Goal: Information Seeking & Learning: Learn about a topic

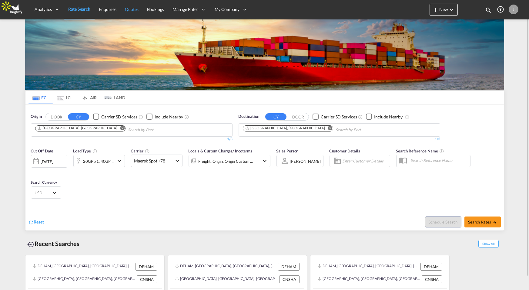
click at [134, 9] on span "Quotes" at bounding box center [131, 9] width 13 height 5
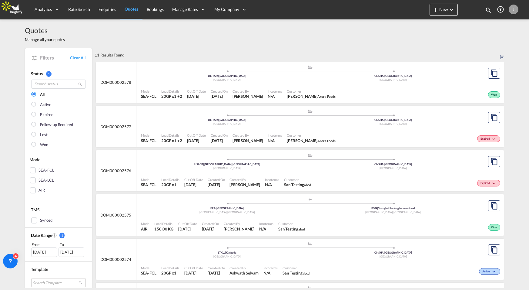
click at [278, 89] on span "Incoterms" at bounding box center [275, 91] width 14 height 5
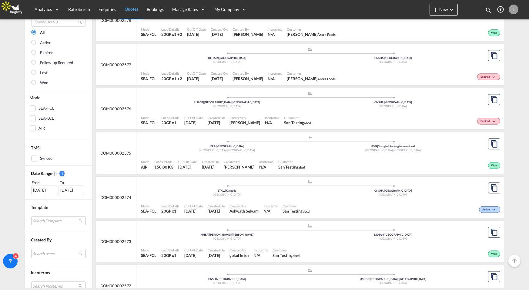
scroll to position [63, 0]
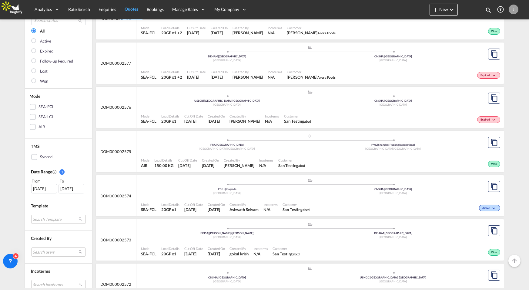
click at [265, 158] on span "Incoterms" at bounding box center [266, 160] width 14 height 5
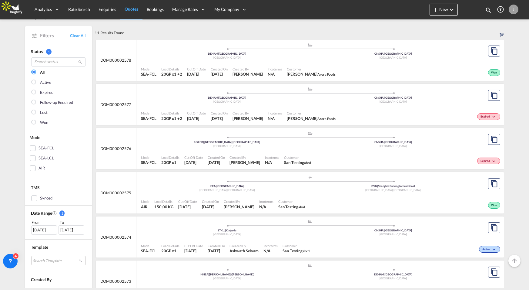
scroll to position [22, 0]
click at [490, 114] on div "Expired" at bounding box center [488, 116] width 23 height 7
click at [462, 109] on div "Lost Won" at bounding box center [264, 145] width 529 height 290
click at [489, 72] on div "Won" at bounding box center [419, 72] width 163 height 15
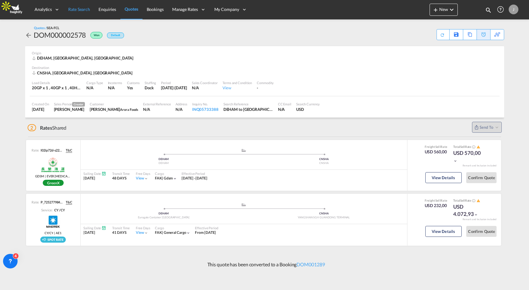
click at [78, 8] on span "Rate Search" at bounding box center [79, 9] width 22 height 5
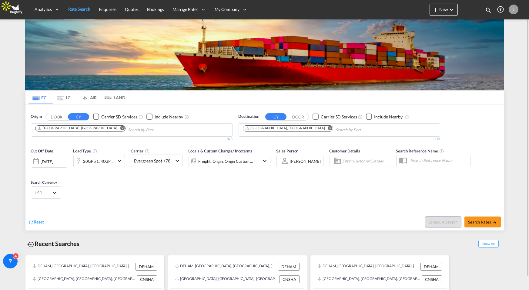
scroll to position [14, 0]
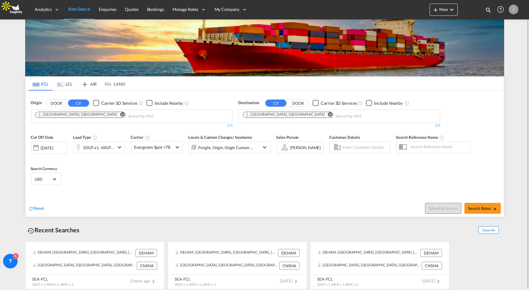
click at [485, 228] on span "Show All" at bounding box center [489, 230] width 20 height 8
click at [492, 230] on span "Show Less" at bounding box center [487, 230] width 23 height 8
click at [492, 230] on span "Show All" at bounding box center [489, 230] width 20 height 8
click at [492, 230] on span "Show Less" at bounding box center [487, 230] width 23 height 8
click at [497, 261] on div "DEHAM, Hamburg, Germany, Western Europe, Europe DEHAM CNSHA, Shanghai, China, G…" at bounding box center [264, 263] width 479 height 51
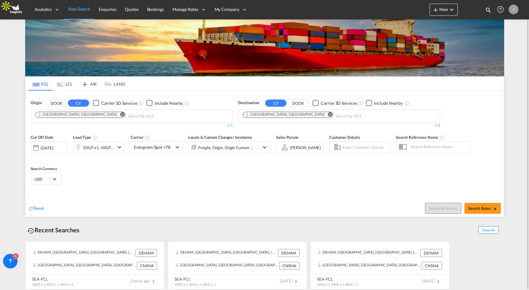
click at [491, 229] on span "Show All" at bounding box center [489, 230] width 20 height 8
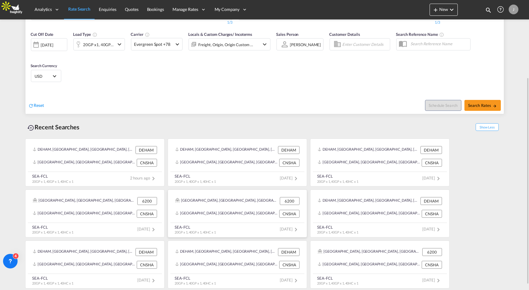
scroll to position [105, 0]
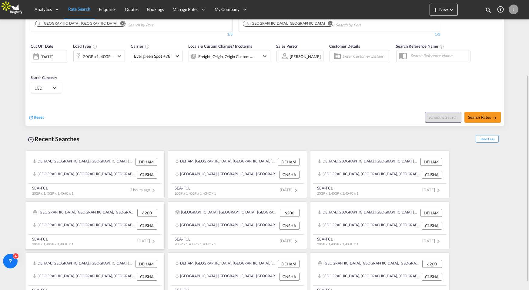
click at [69, 217] on div "Aabæk, Aabenraa, Akselbjerg, Årup, Årup Skov, Avbæk, Barsmark, Barsoelanding, B…" at bounding box center [94, 212] width 129 height 13
